Goal: Check status: Check status

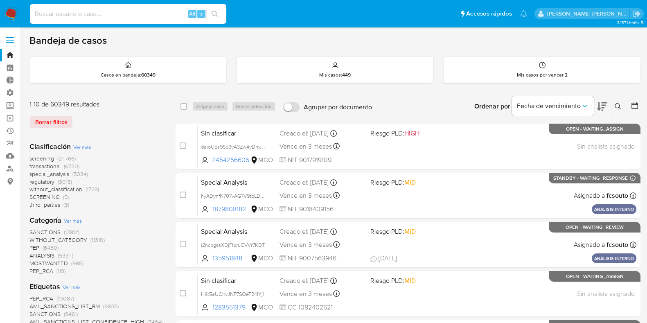
click at [113, 17] on input at bounding box center [128, 14] width 196 height 11
paste input "1939957073"
type input "1939957073"
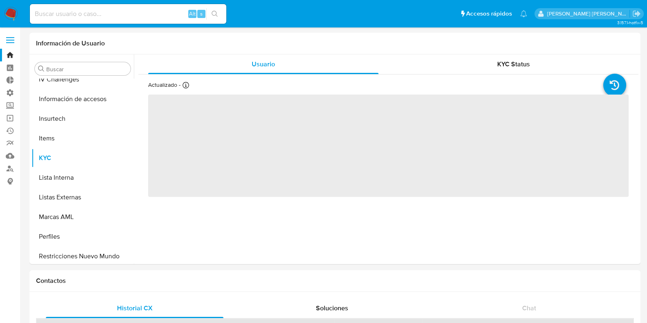
scroll to position [345, 0]
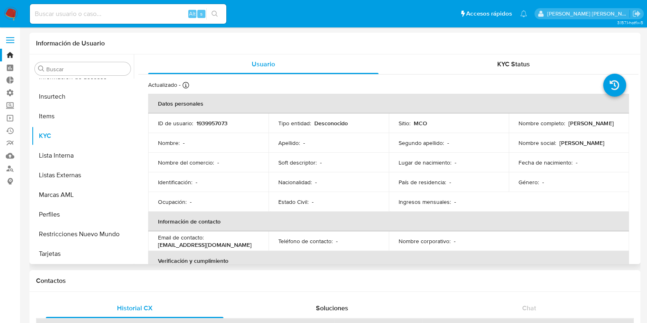
select select "10"
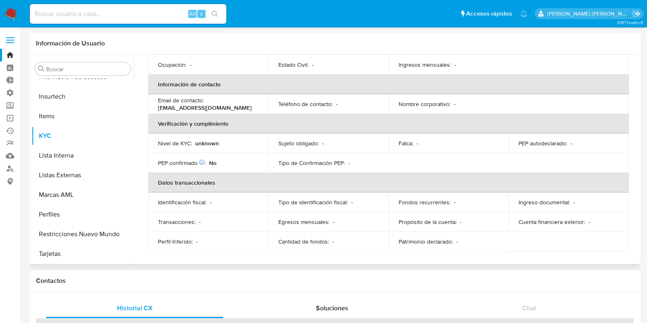
scroll to position [0, 0]
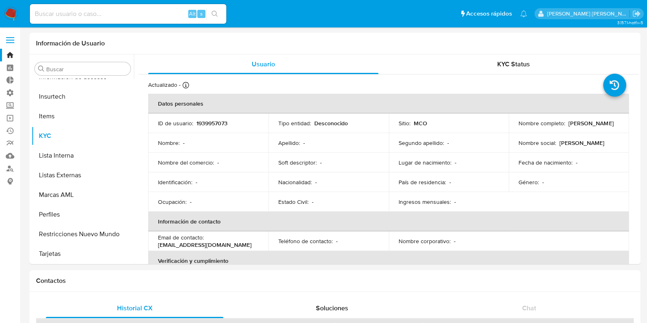
click at [138, 8] on div "Alt s" at bounding box center [128, 14] width 196 height 20
click at [140, 10] on input at bounding box center [128, 14] width 196 height 11
paste input "1300829702"
type input "1300829702"
click at [212, 15] on icon "search-icon" at bounding box center [214, 14] width 7 height 7
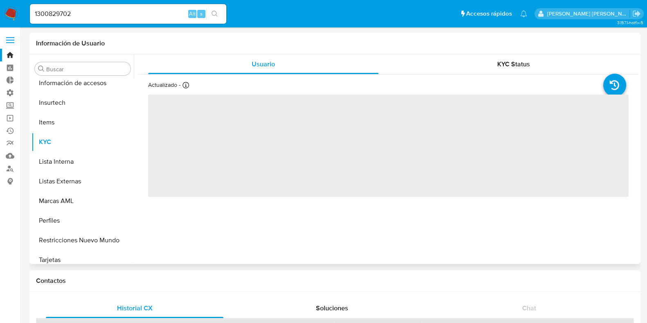
scroll to position [345, 0]
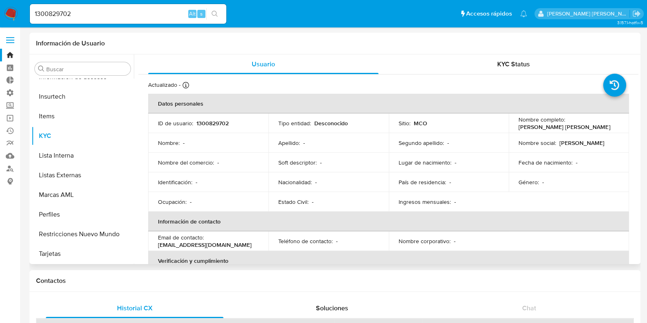
select select "10"
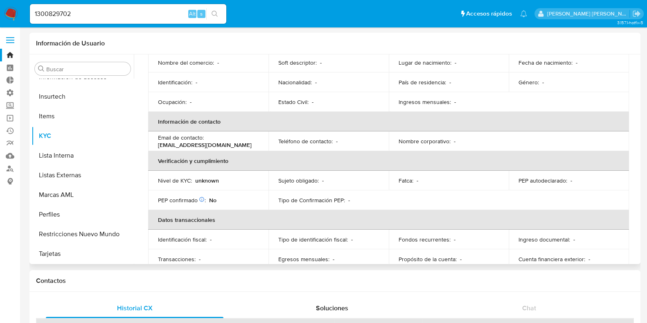
scroll to position [102, 0]
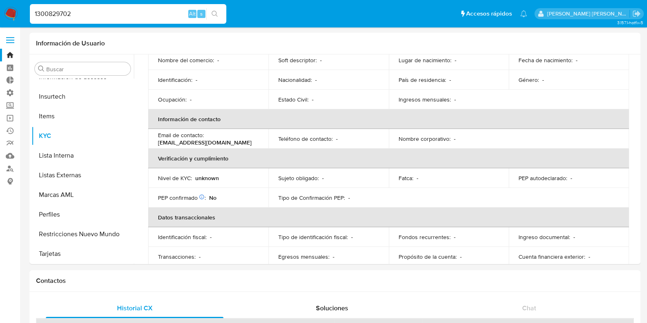
click at [108, 11] on input "1300829702" at bounding box center [128, 14] width 196 height 11
paste input "2541935130"
type input "2541935130"
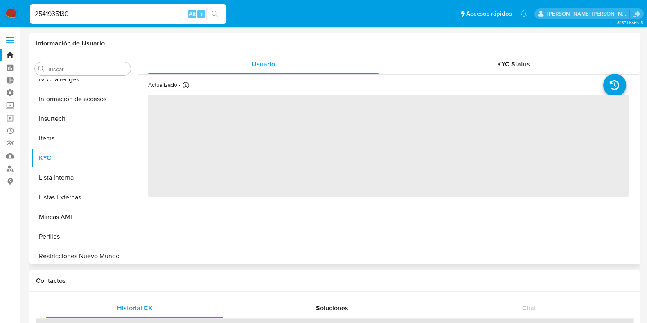
scroll to position [345, 0]
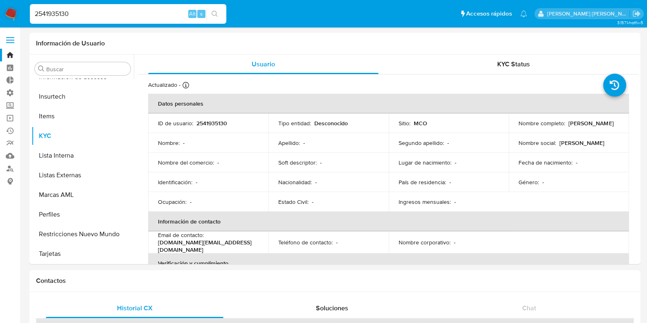
select select "10"
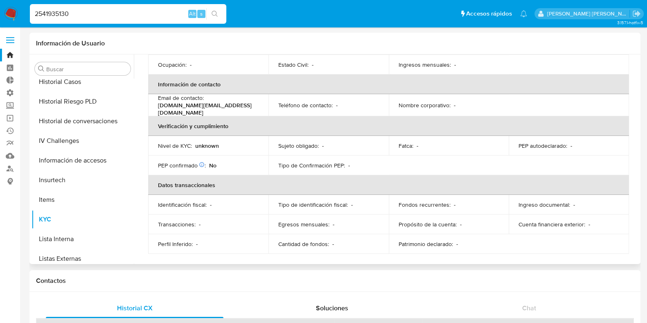
scroll to position [247, 0]
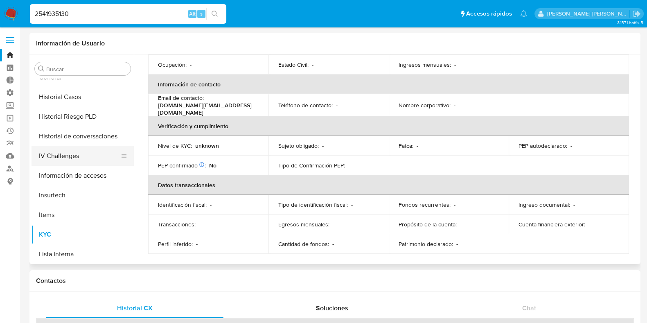
click at [74, 160] on button "IV Challenges" at bounding box center [79, 156] width 96 height 20
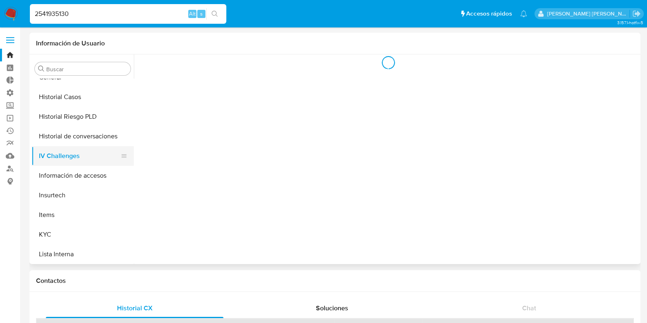
scroll to position [0, 0]
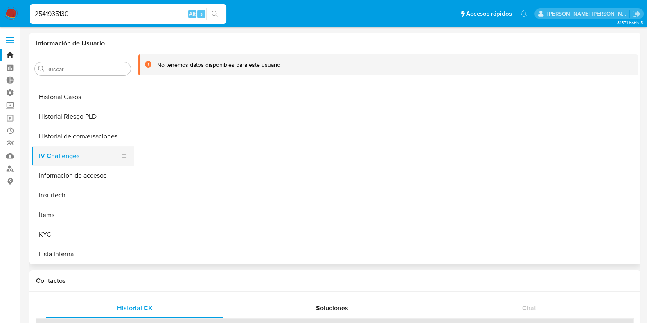
click at [74, 160] on button "IV Challenges" at bounding box center [79, 156] width 96 height 20
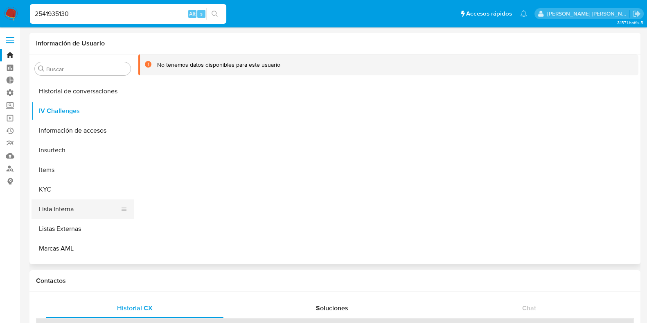
scroll to position [288, 0]
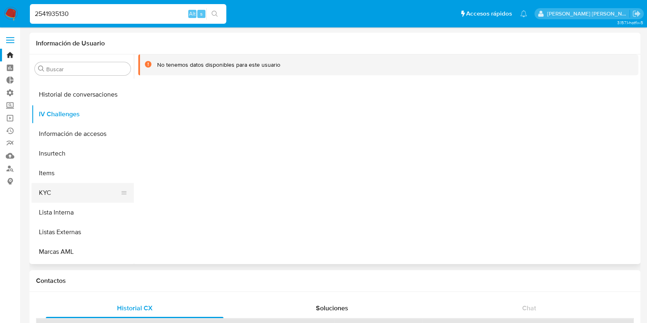
click at [59, 190] on button "KYC" at bounding box center [79, 193] width 96 height 20
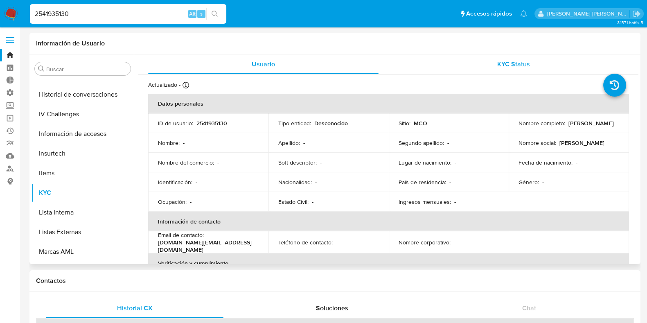
click at [492, 63] on div "KYC Status" at bounding box center [513, 64] width 230 height 20
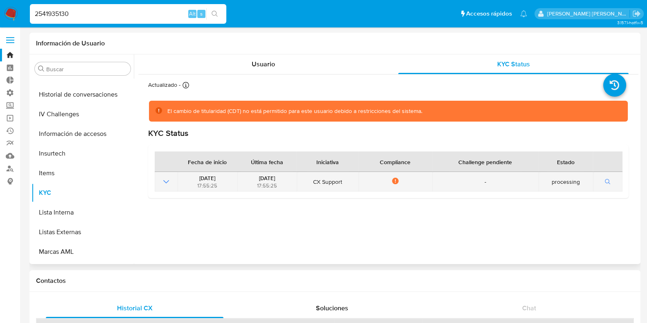
click at [163, 178] on icon "Mostrar operación" at bounding box center [166, 182] width 10 height 10
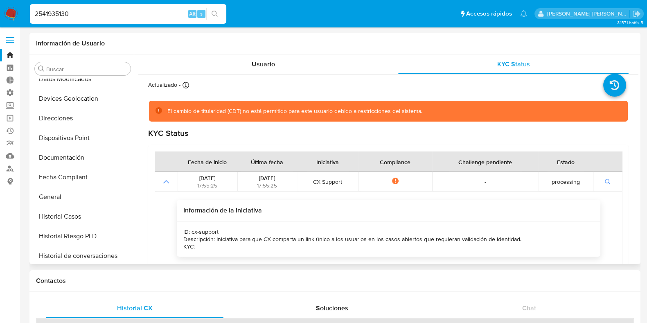
scroll to position [0, 0]
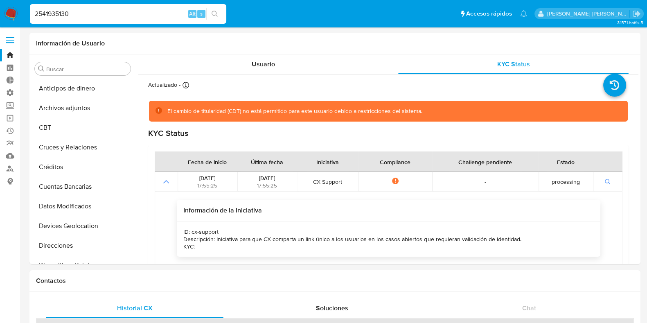
click at [103, 17] on input "2541935130" at bounding box center [128, 14] width 196 height 11
paste input "1898884329"
type input "1898884329"
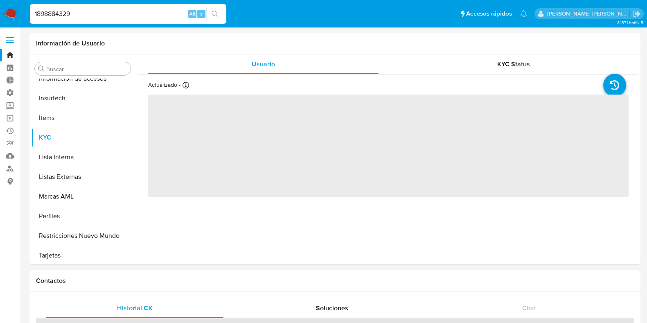
scroll to position [345, 0]
select select "10"
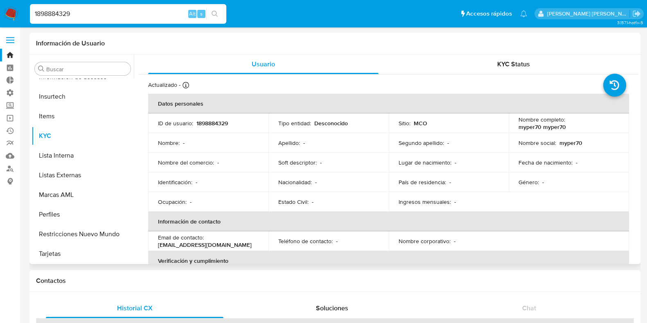
click at [633, 195] on div "Actualizado - Creado: - Actualizado: - Datos personales ID de usuario : 1898884…" at bounding box center [388, 237] width 500 height 327
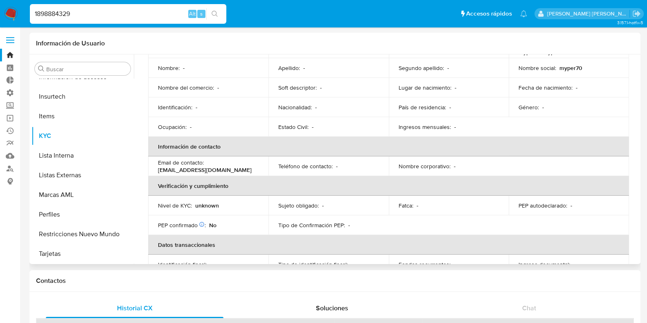
scroll to position [0, 0]
